Goal: Task Accomplishment & Management: Use online tool/utility

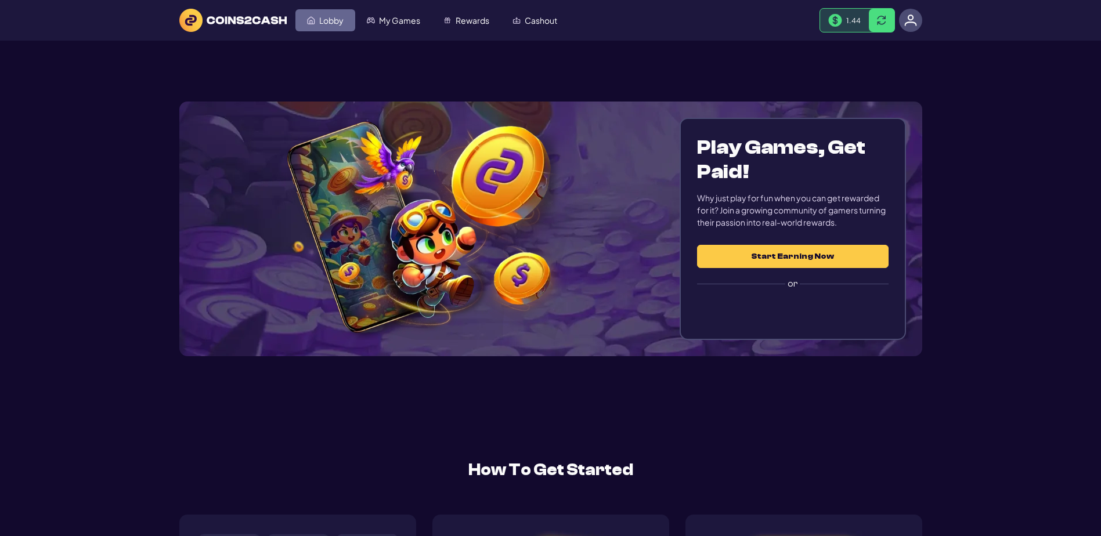
click at [344, 24] on span "Lobby" at bounding box center [331, 20] width 24 height 8
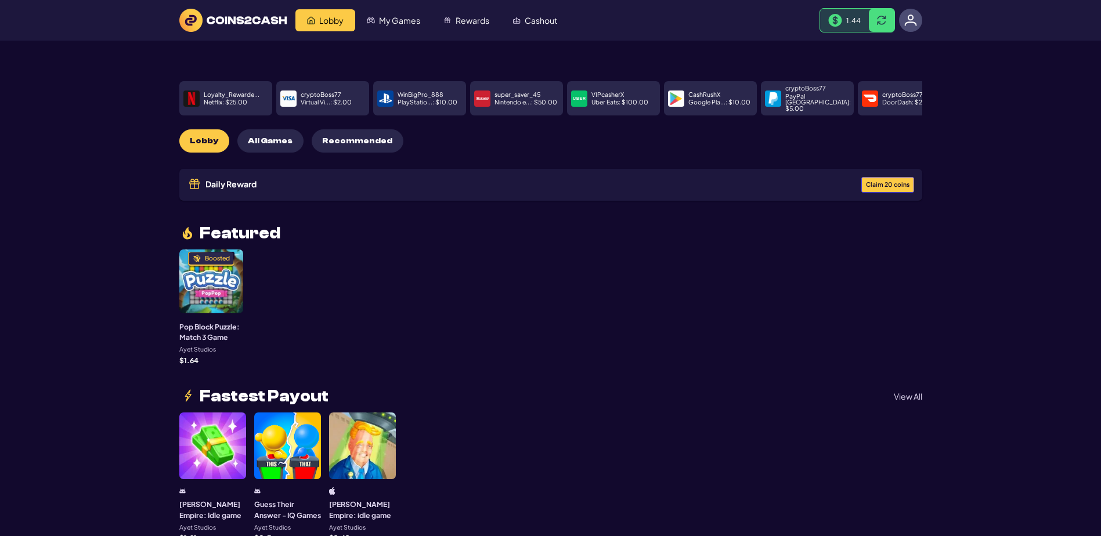
click at [866, 188] on span "Claim 20 coins" at bounding box center [888, 185] width 44 height 6
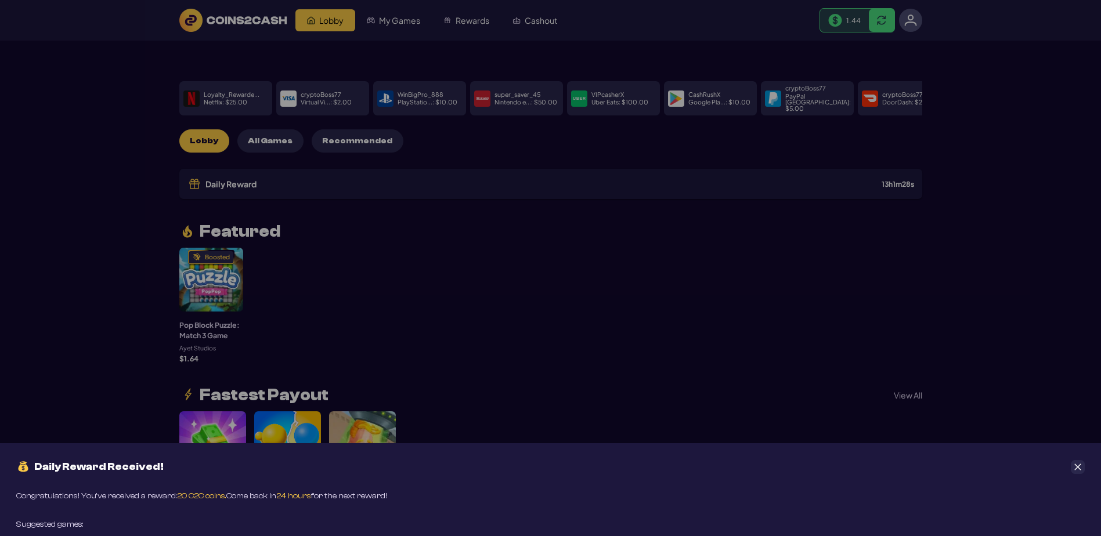
click at [1082, 460] on button "Close" at bounding box center [1078, 467] width 14 height 14
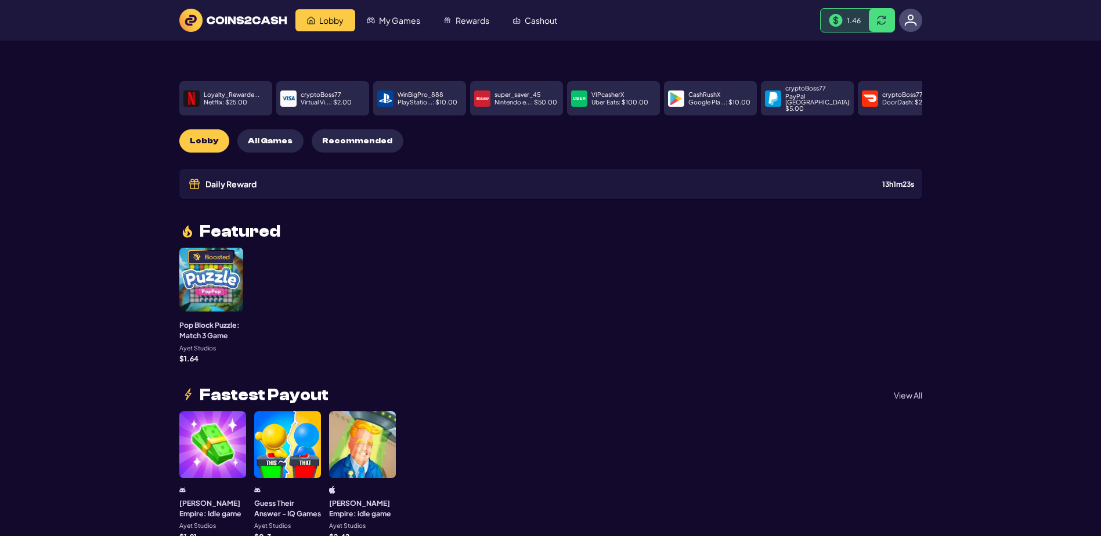
click at [60, 1] on header "Lobby My Games Rewards Cashout 1.46" at bounding box center [550, 20] width 1101 height 41
